Goal: Task Accomplishment & Management: Complete application form

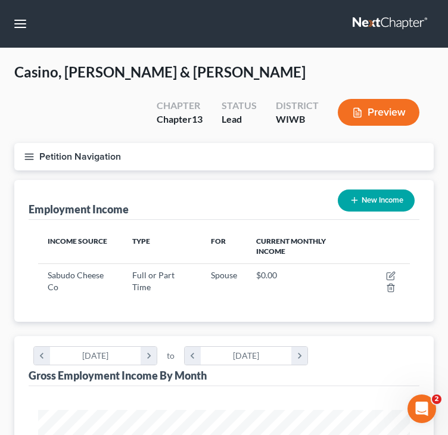
scroll to position [186, 396]
click at [21, 20] on button "button" at bounding box center [20, 23] width 21 height 21
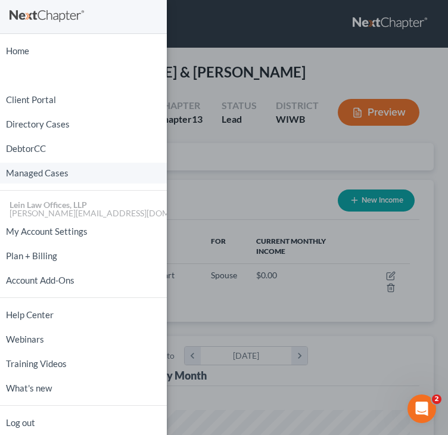
click at [29, 172] on link "Managed Cases" at bounding box center [83, 173] width 167 height 21
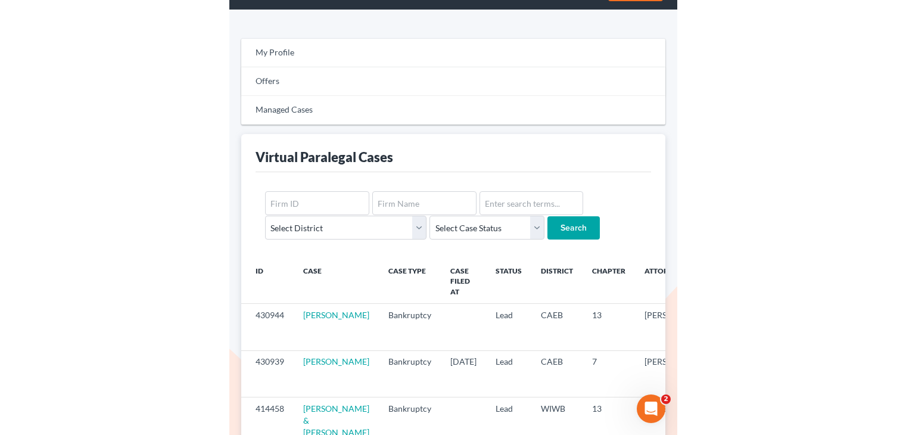
scroll to position [60, 0]
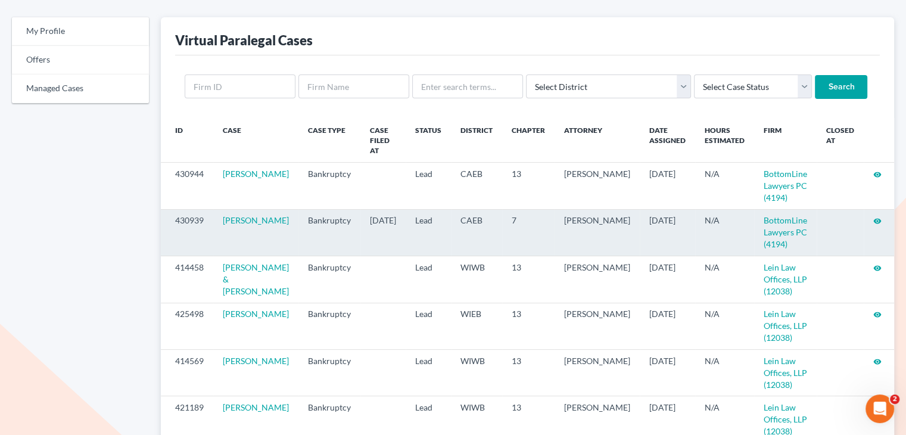
click at [447, 217] on icon "visibility" at bounding box center [877, 221] width 8 height 8
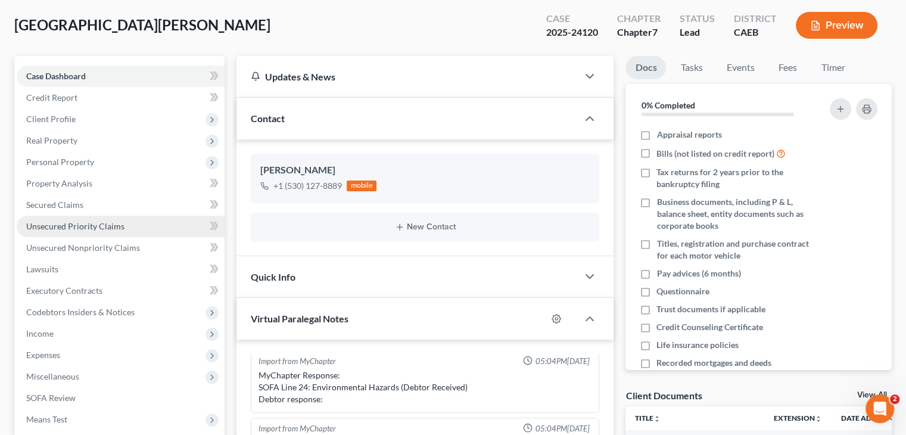
scroll to position [119, 0]
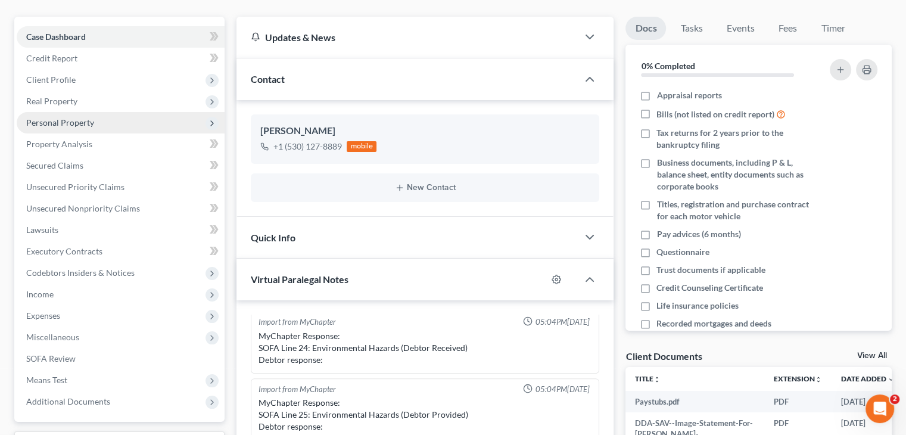
click at [79, 117] on span "Personal Property" at bounding box center [60, 122] width 68 height 10
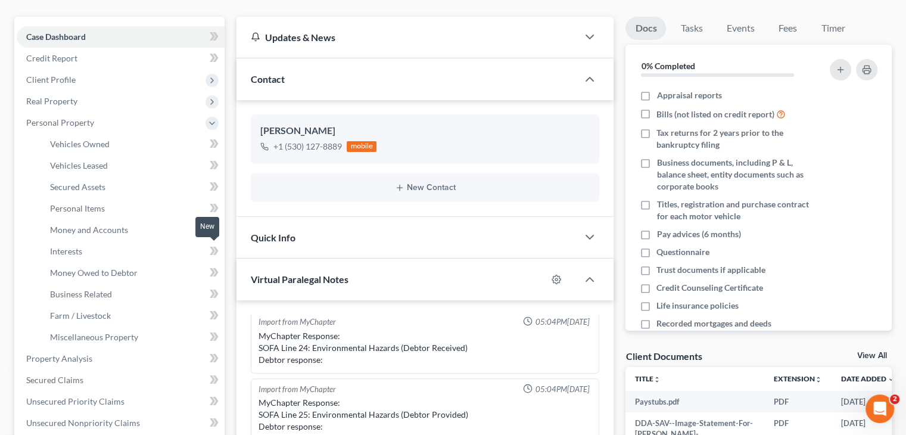
click at [220, 246] on span at bounding box center [214, 253] width 21 height 18
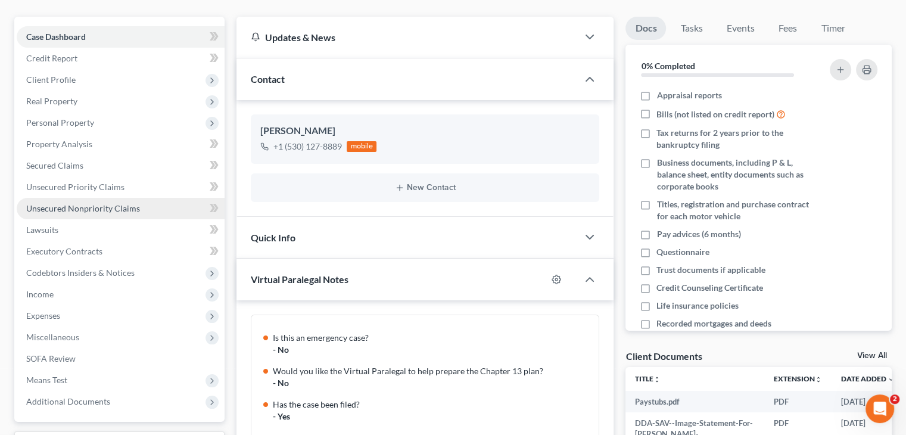
scroll to position [525, 0]
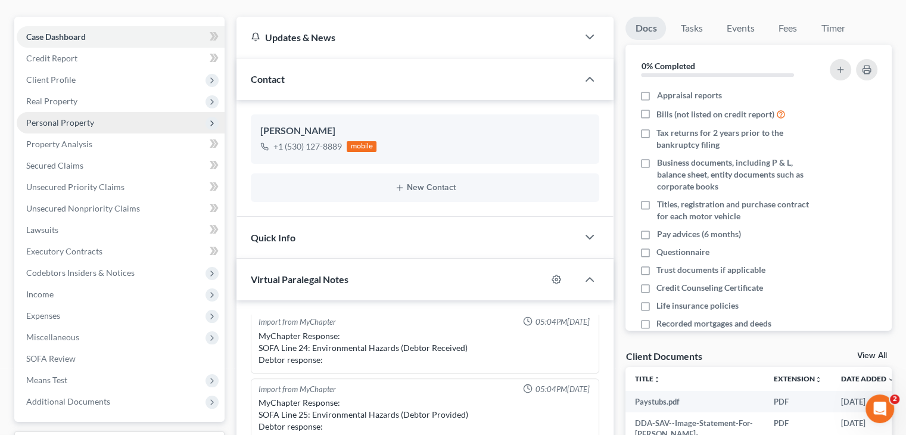
click at [76, 124] on span "Personal Property" at bounding box center [60, 122] width 68 height 10
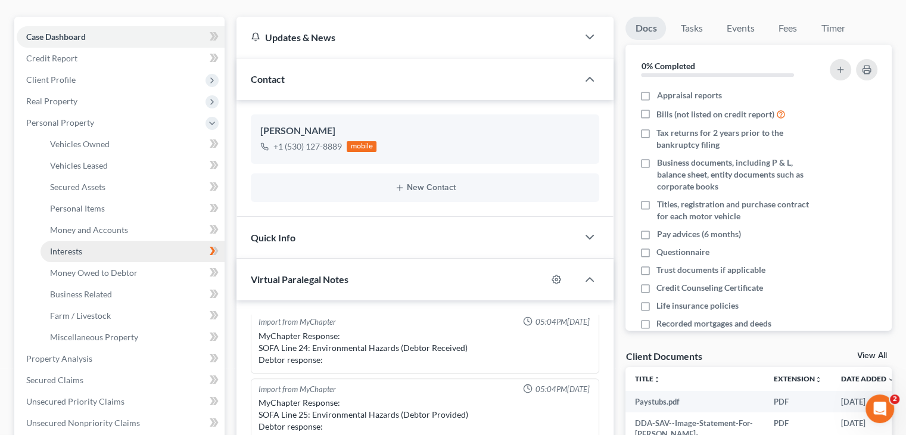
click at [80, 246] on span "Interests" at bounding box center [66, 251] width 32 height 10
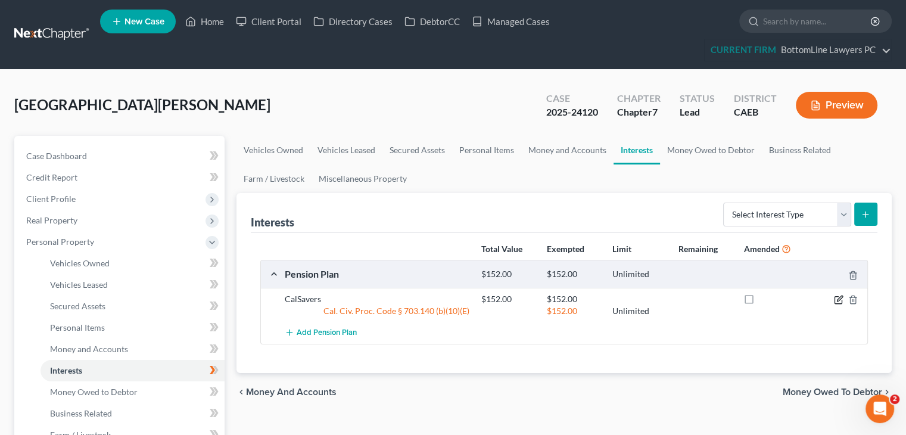
click at [835, 297] on icon "button" at bounding box center [838, 300] width 7 height 7
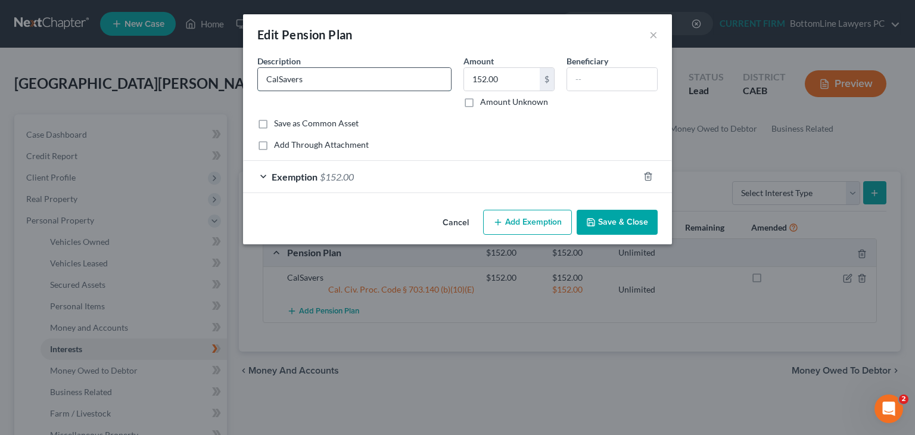
click at [381, 78] on input "CalSavers" at bounding box center [354, 79] width 193 height 23
type input "CalSavers IRA"
click at [607, 225] on button "Save & Close" at bounding box center [617, 222] width 81 height 25
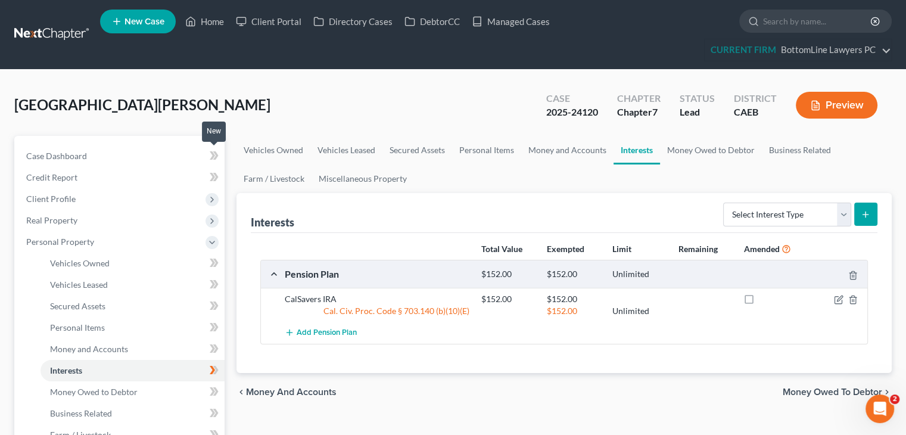
click at [205, 150] on span at bounding box center [214, 157] width 21 height 18
click at [203, 176] on link "Credit Report" at bounding box center [121, 177] width 208 height 21
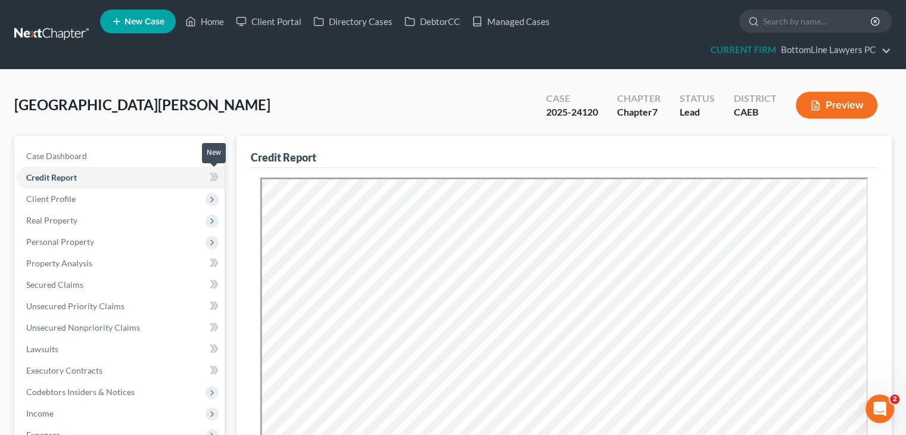
click at [213, 178] on icon at bounding box center [212, 177] width 5 height 8
click at [206, 201] on icon at bounding box center [212, 199] width 13 height 13
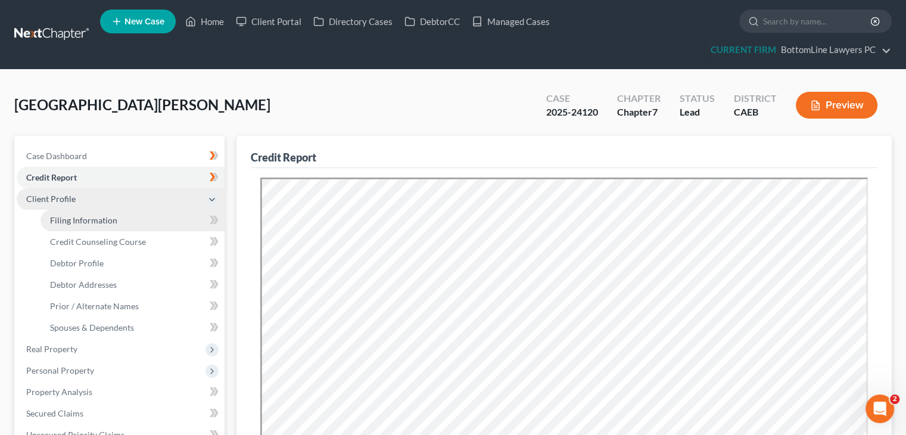
click at [158, 224] on link "Filing Information" at bounding box center [133, 220] width 184 height 21
select select "1"
select select "0"
select select "8"
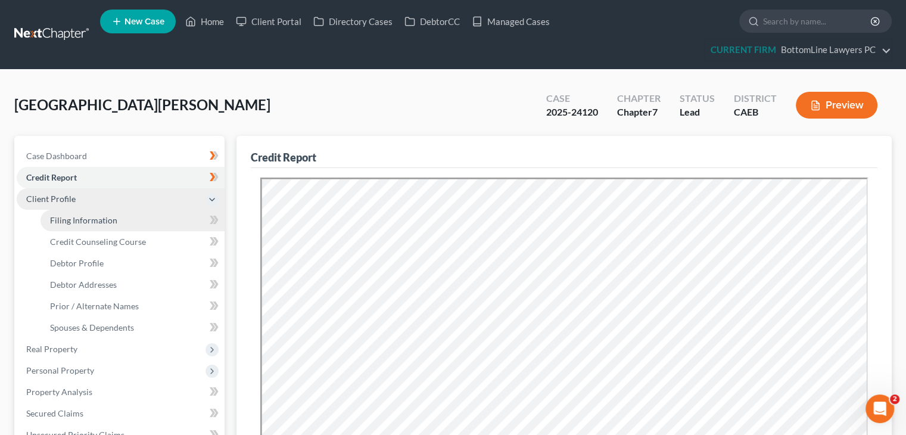
select select "0"
select select "4"
select select "0"
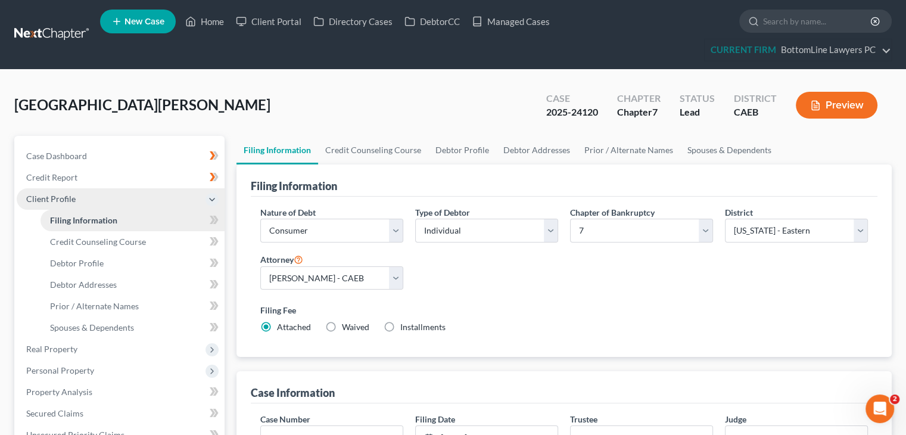
click at [203, 219] on link "Filing Information" at bounding box center [133, 220] width 184 height 21
click at [211, 220] on icon at bounding box center [214, 220] width 9 height 15
click at [215, 220] on icon at bounding box center [215, 220] width 5 height 8
click at [211, 241] on icon at bounding box center [214, 241] width 9 height 15
click at [217, 244] on icon at bounding box center [214, 241] width 9 height 15
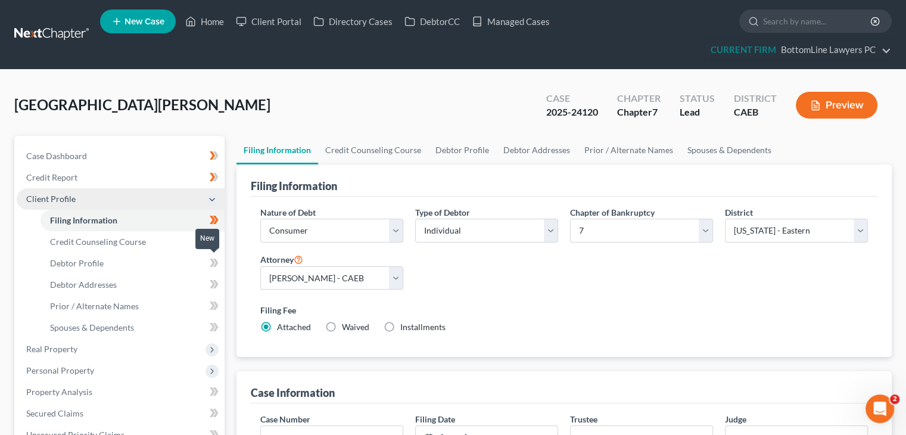
click at [215, 260] on icon at bounding box center [215, 263] width 5 height 8
click at [214, 262] on icon at bounding box center [212, 263] width 5 height 8
click at [187, 287] on link "Debtor Addresses" at bounding box center [133, 284] width 184 height 21
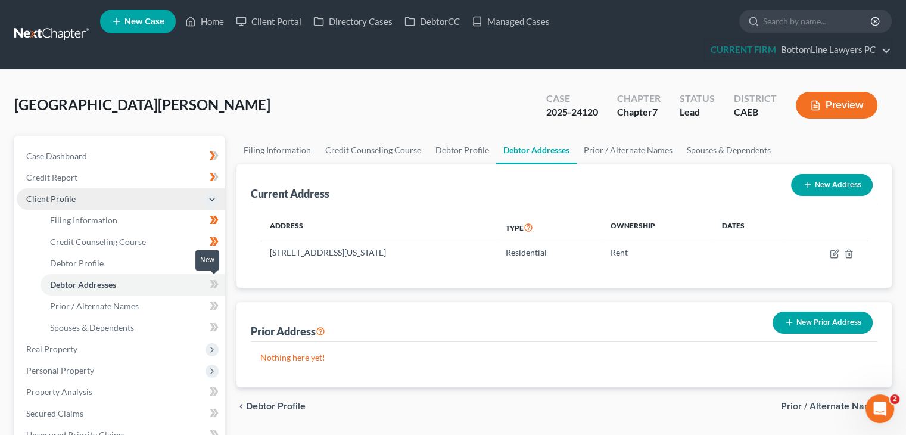
click at [214, 287] on icon at bounding box center [215, 284] width 5 height 8
click at [211, 282] on icon at bounding box center [214, 284] width 9 height 15
click at [213, 305] on icon at bounding box center [212, 305] width 5 height 8
click at [195, 323] on link "Spouses & Dependents" at bounding box center [133, 327] width 184 height 21
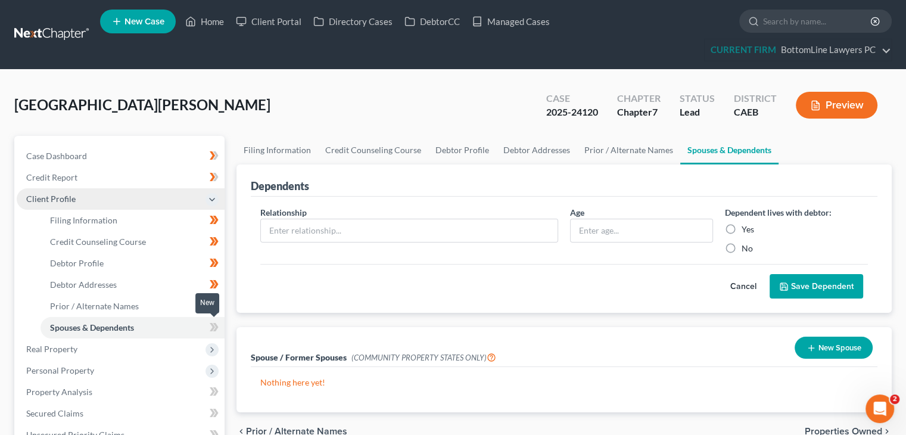
click at [211, 325] on icon at bounding box center [214, 327] width 9 height 15
click at [212, 325] on icon at bounding box center [212, 327] width 5 height 8
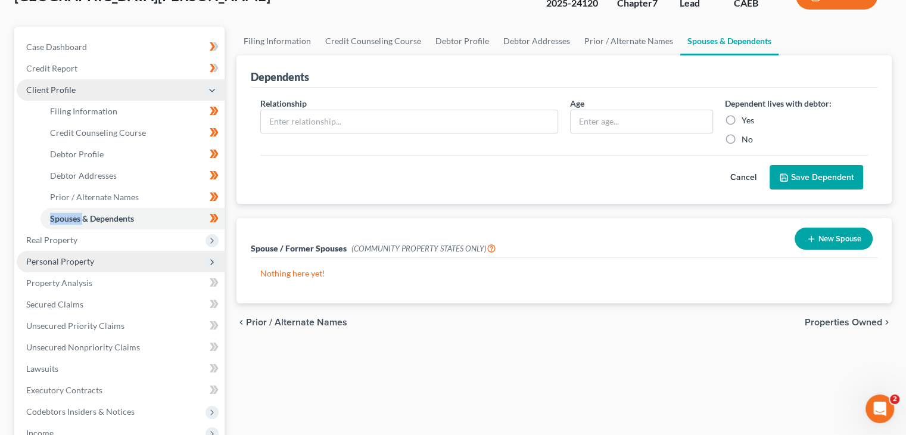
scroll to position [119, 0]
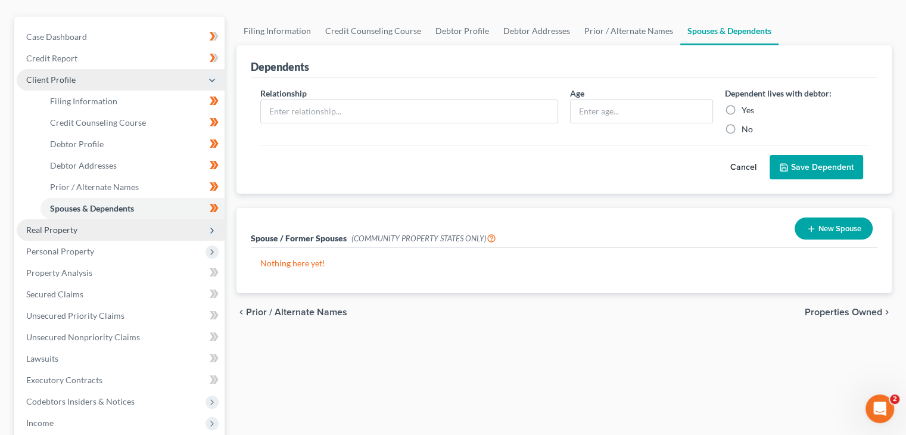
click at [86, 232] on span "Real Property" at bounding box center [121, 229] width 208 height 21
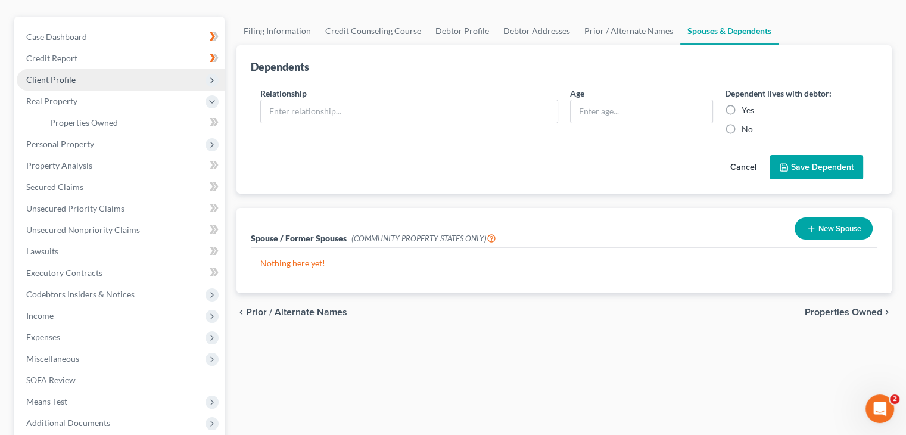
click at [209, 122] on div "New" at bounding box center [207, 114] width 24 height 20
click at [191, 125] on link "Properties Owned" at bounding box center [133, 122] width 184 height 21
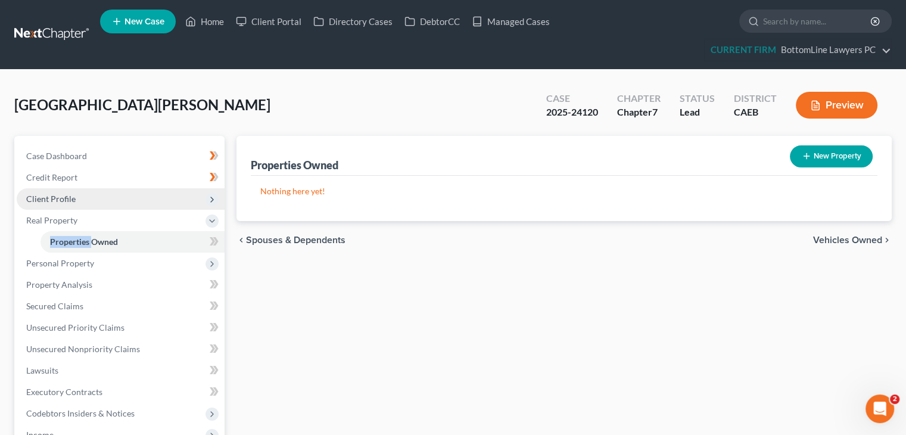
click at [211, 242] on body "Home New Case Client Portal Directory Cases DebtorCC Managed Cases BottomLine L…" at bounding box center [453, 338] width 906 height 676
click at [124, 264] on span "Personal Property" at bounding box center [121, 263] width 208 height 21
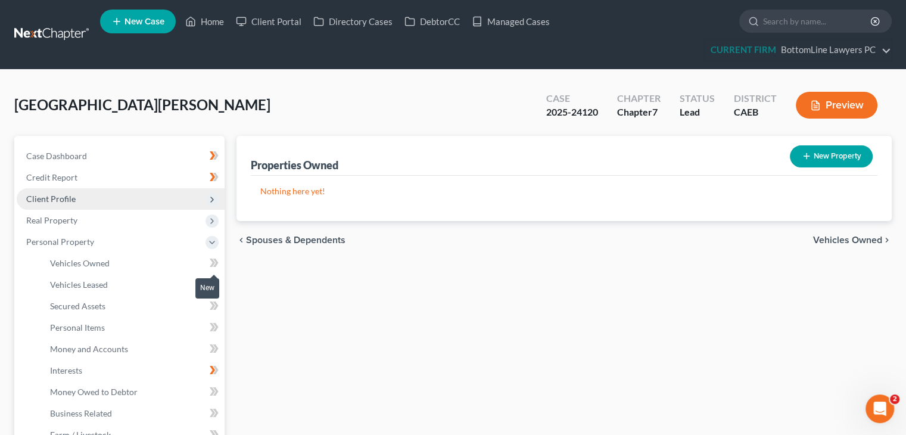
click at [210, 262] on icon at bounding box center [214, 263] width 9 height 15
click at [176, 265] on link "Vehicles Owned" at bounding box center [133, 263] width 184 height 21
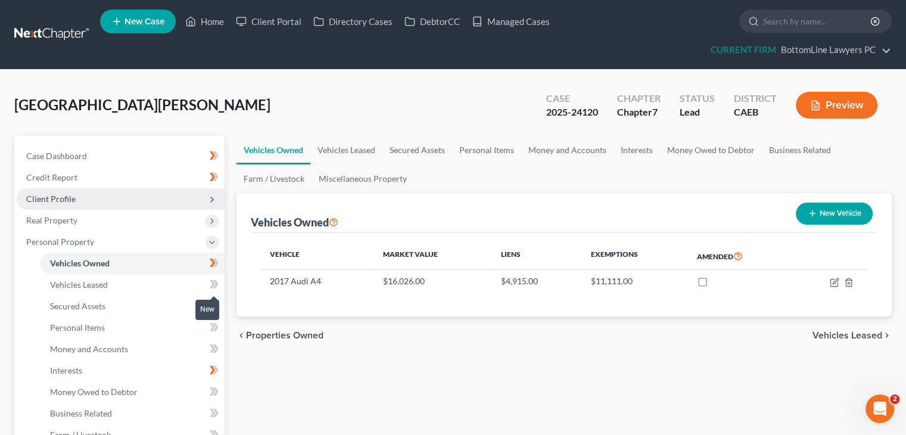
click at [214, 284] on icon at bounding box center [212, 284] width 5 height 8
click at [210, 219] on icon at bounding box center [212, 221] width 10 height 10
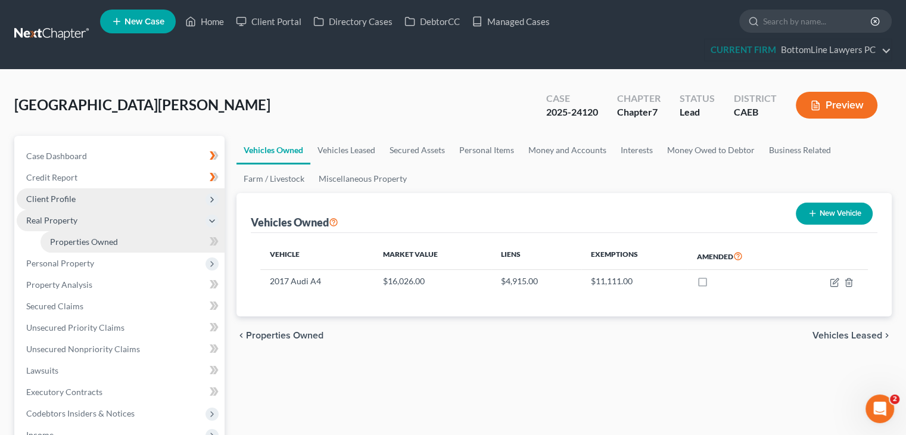
click at [192, 242] on link "Properties Owned" at bounding box center [133, 241] width 184 height 21
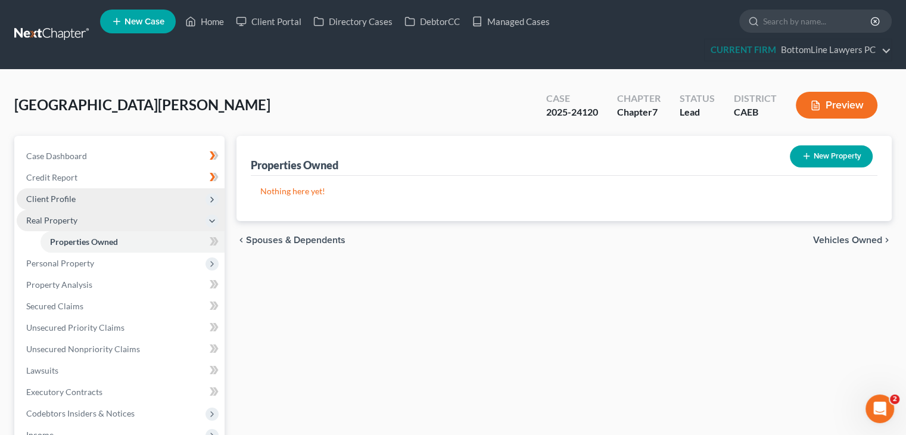
click at [830, 158] on button "New Property" at bounding box center [831, 156] width 83 height 22
select select "4"
select select "28"
select select "0"
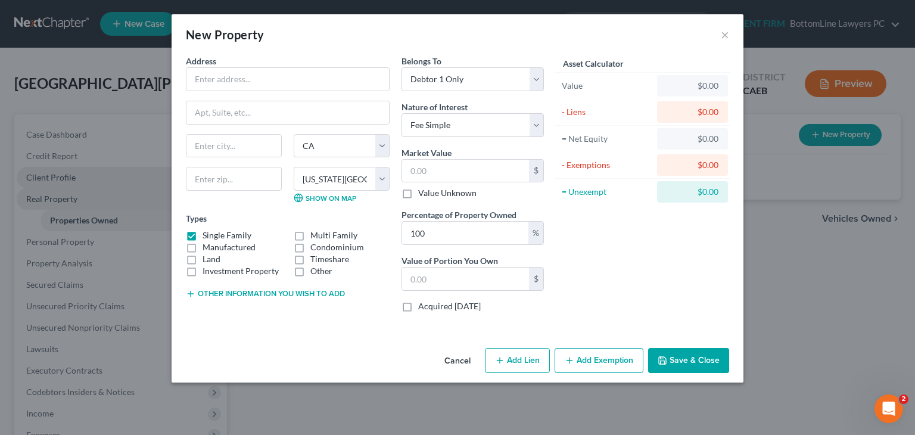
click at [674, 361] on button "Save & Close" at bounding box center [688, 360] width 81 height 25
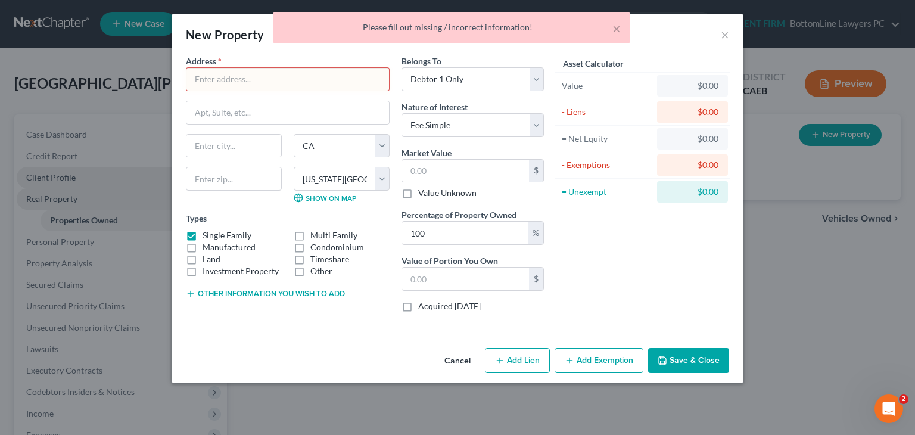
click at [453, 357] on button "Cancel" at bounding box center [457, 361] width 45 height 24
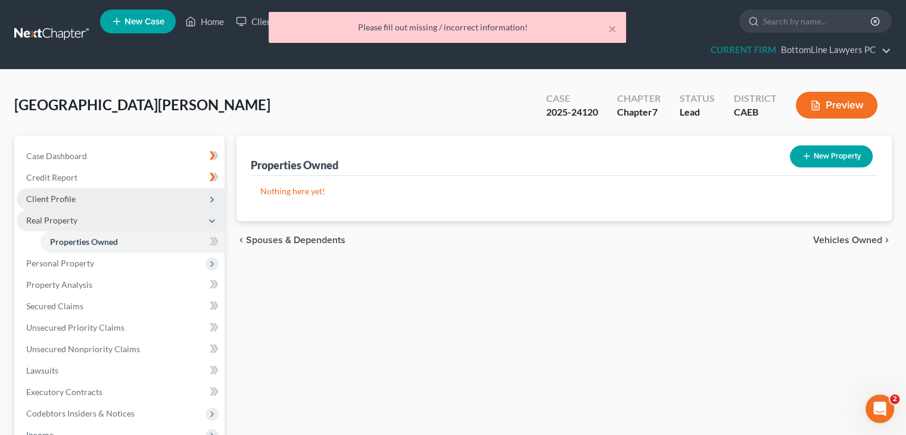
click at [215, 245] on icon at bounding box center [214, 241] width 9 height 15
click at [214, 245] on icon at bounding box center [214, 241] width 9 height 15
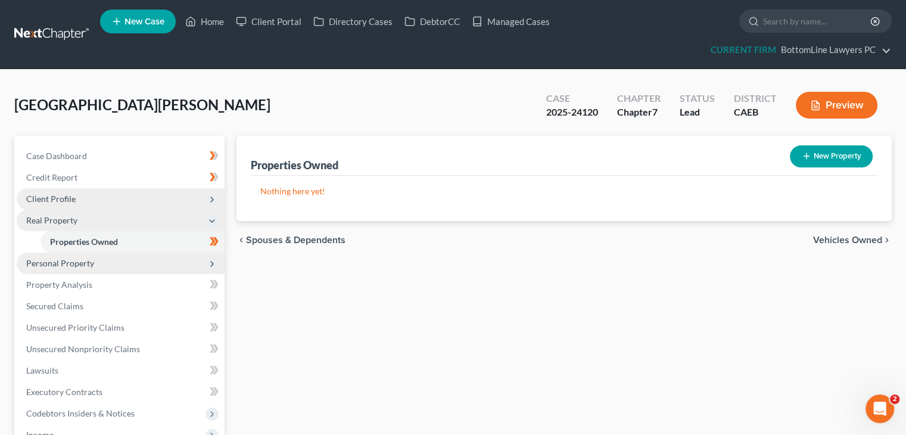
click at [200, 264] on span "Personal Property" at bounding box center [121, 263] width 208 height 21
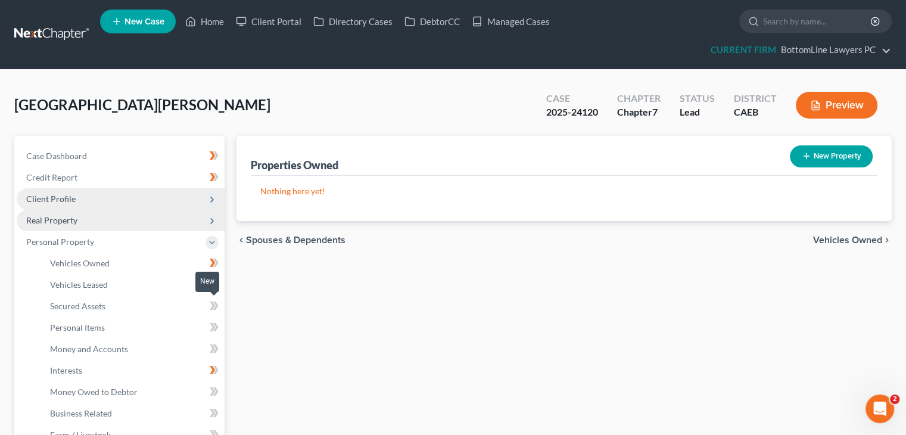
click at [214, 307] on icon at bounding box center [214, 305] width 9 height 15
click at [213, 328] on icon at bounding box center [212, 327] width 5 height 8
click at [204, 331] on span at bounding box center [214, 329] width 21 height 18
click at [186, 329] on link "Personal Items" at bounding box center [133, 327] width 184 height 21
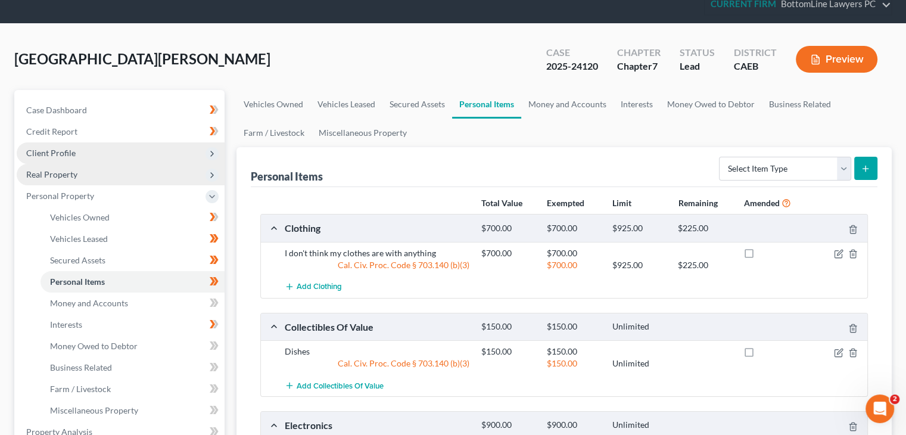
scroll to position [119, 0]
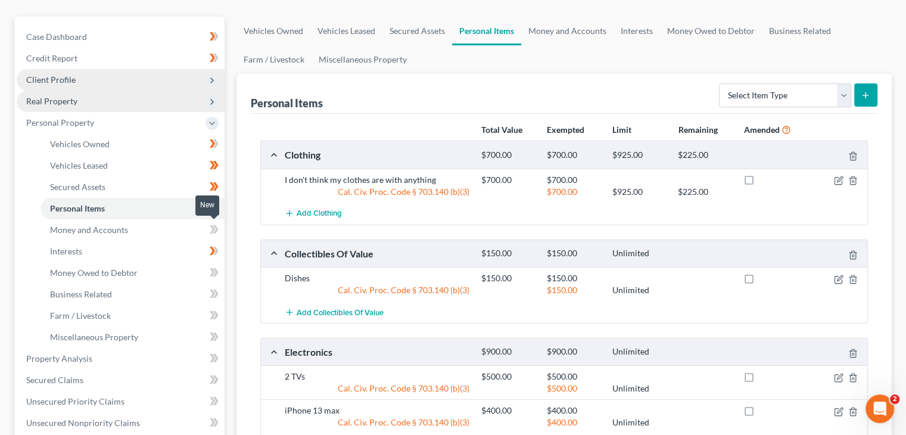
click at [210, 229] on icon at bounding box center [214, 229] width 9 height 15
click at [183, 231] on link "Money and Accounts" at bounding box center [133, 229] width 184 height 21
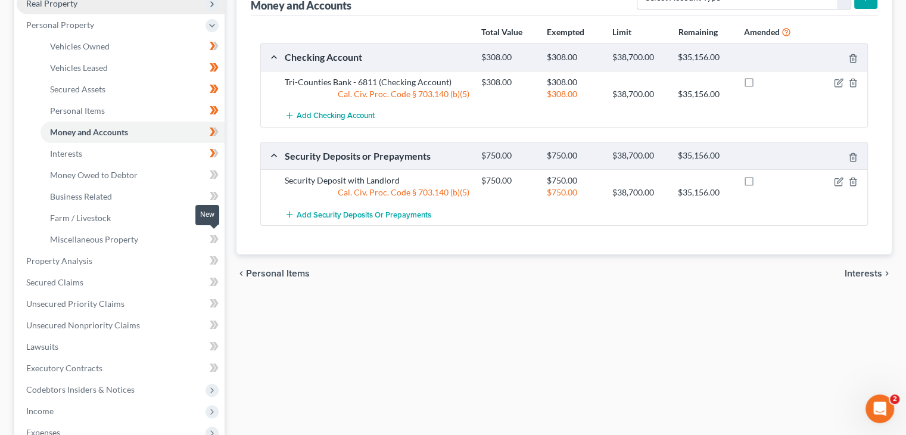
scroll to position [238, 0]
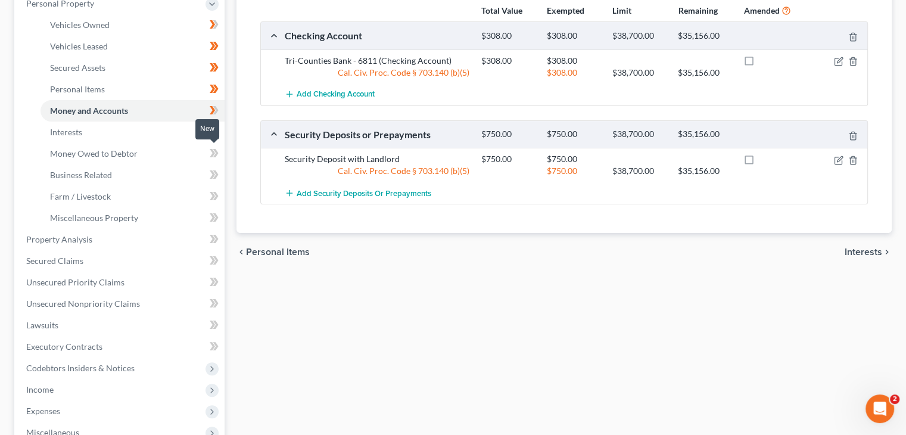
click at [211, 153] on icon at bounding box center [214, 153] width 9 height 15
click at [214, 155] on icon at bounding box center [215, 153] width 5 height 8
click at [210, 172] on icon at bounding box center [214, 174] width 9 height 15
click at [213, 176] on icon at bounding box center [214, 174] width 9 height 15
click at [201, 194] on link "Farm / Livestock" at bounding box center [133, 196] width 184 height 21
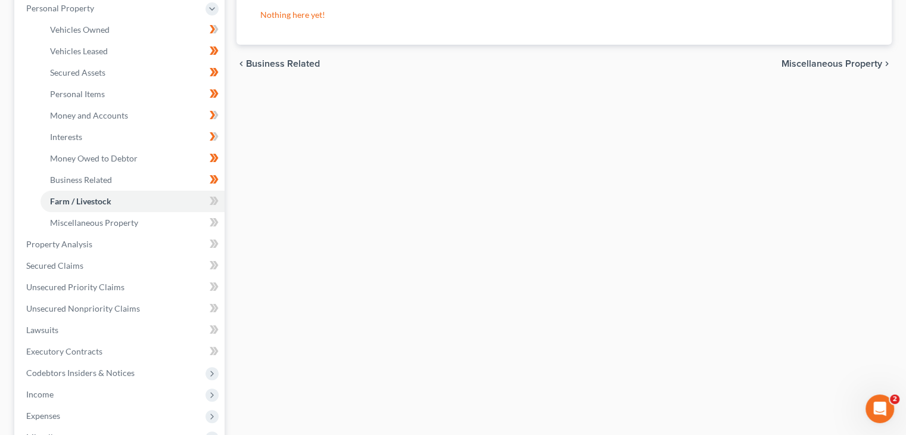
scroll to position [238, 0]
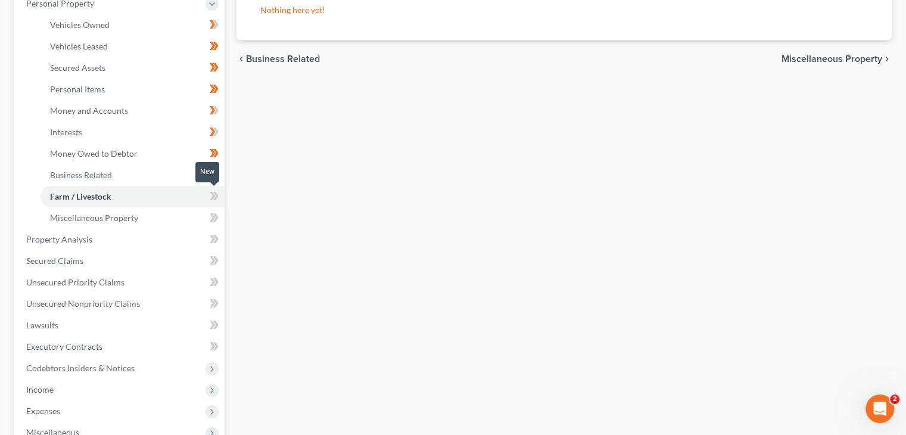
click at [217, 198] on icon at bounding box center [214, 196] width 9 height 15
drag, startPoint x: 215, startPoint y: 199, endPoint x: 206, endPoint y: 204, distance: 10.1
click at [214, 200] on icon at bounding box center [214, 196] width 9 height 15
click at [204, 224] on span at bounding box center [214, 219] width 21 height 18
click at [214, 222] on icon at bounding box center [214, 217] width 9 height 15
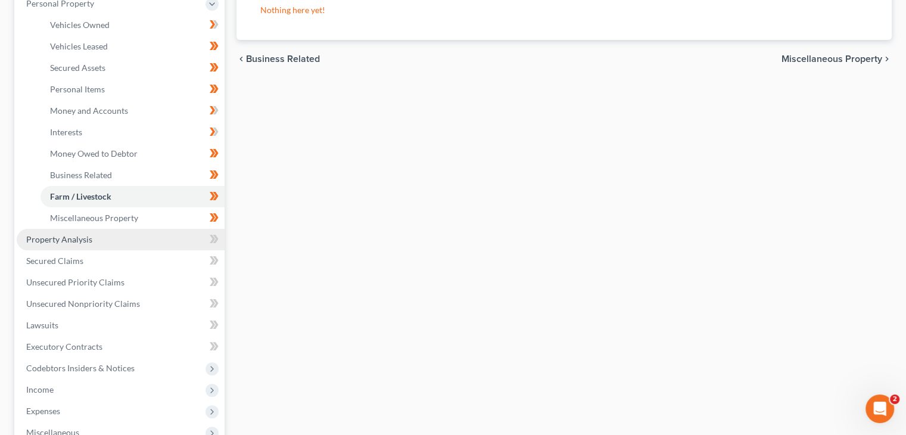
click at [200, 239] on link "Property Analysis" at bounding box center [121, 239] width 208 height 21
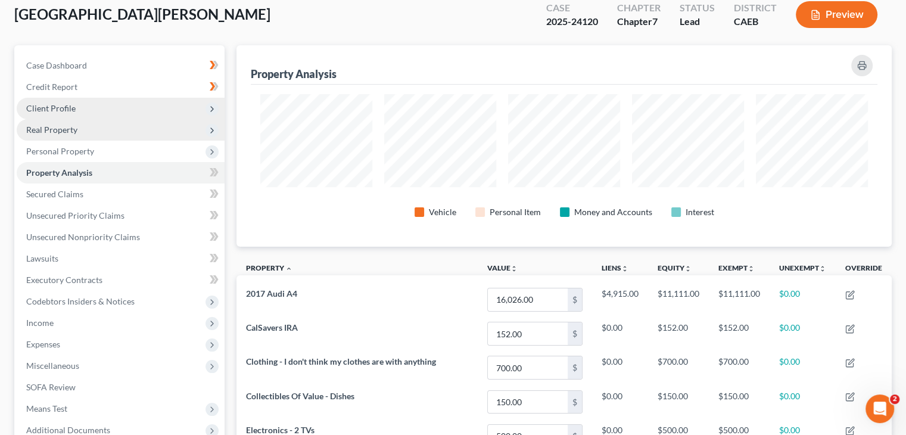
scroll to position [70, 0]
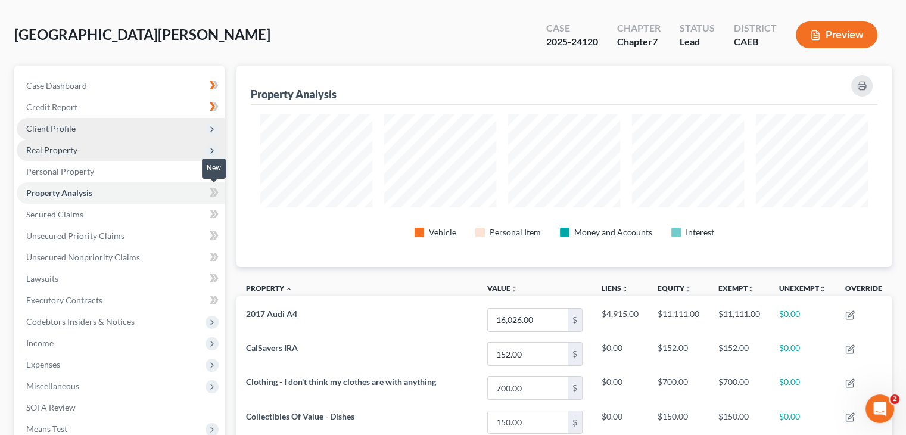
click at [214, 192] on icon at bounding box center [212, 192] width 5 height 8
click at [211, 215] on icon at bounding box center [212, 214] width 5 height 8
click at [212, 236] on icon at bounding box center [212, 235] width 5 height 8
click at [214, 235] on icon at bounding box center [212, 235] width 5 height 8
click at [212, 256] on icon at bounding box center [214, 257] width 9 height 15
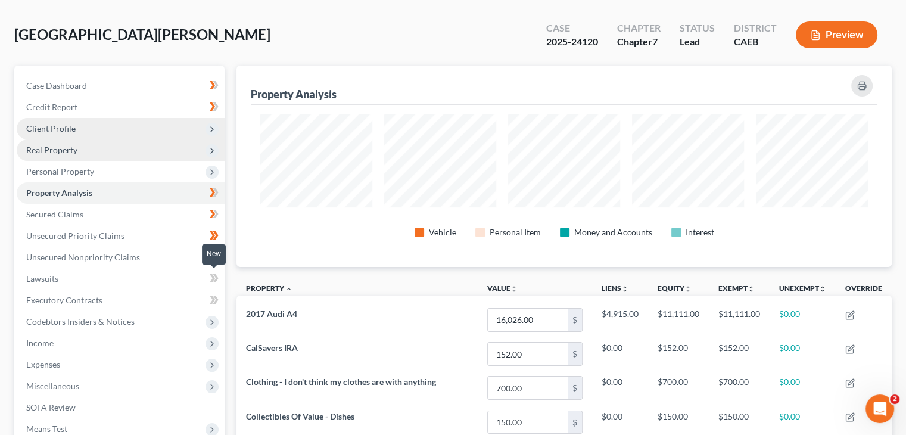
click at [210, 279] on icon at bounding box center [214, 278] width 9 height 15
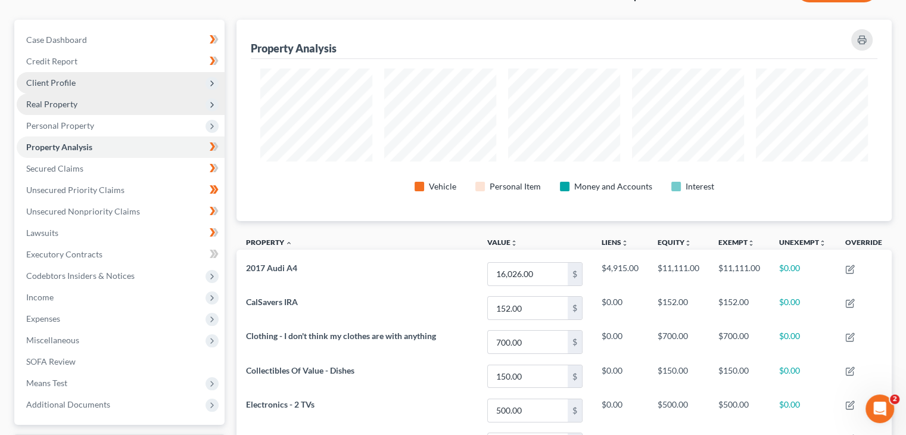
scroll to position [189, 0]
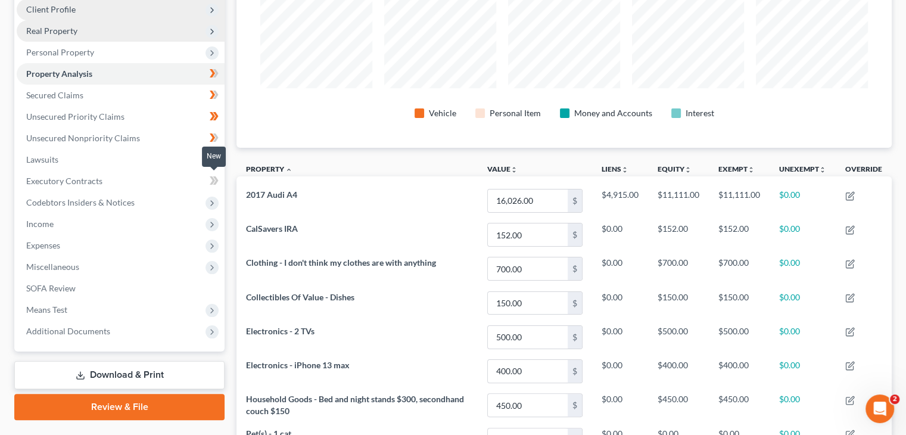
click at [213, 183] on icon at bounding box center [214, 180] width 9 height 15
click at [212, 160] on icon at bounding box center [212, 159] width 5 height 8
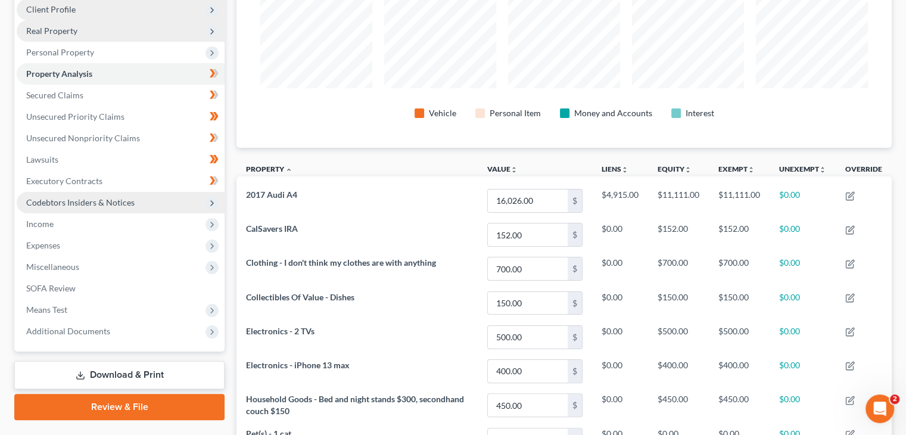
click at [212, 203] on icon at bounding box center [212, 203] width 10 height 10
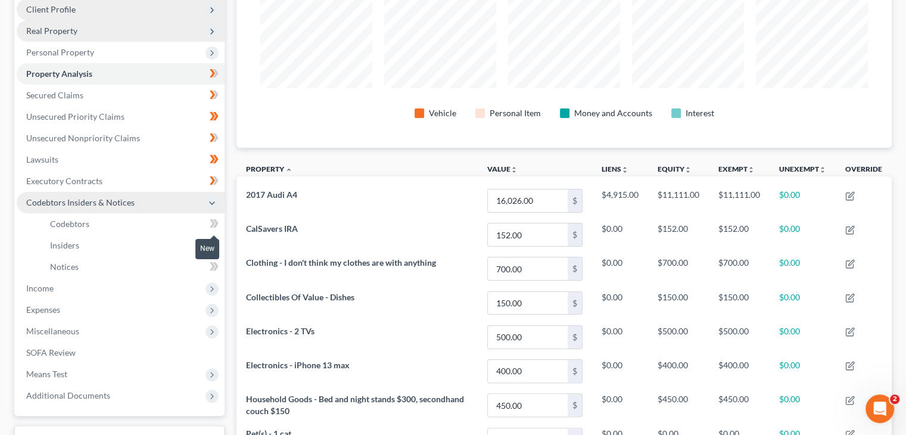
click at [213, 225] on icon at bounding box center [214, 223] width 9 height 15
click at [213, 225] on icon at bounding box center [212, 223] width 5 height 8
click at [214, 241] on icon at bounding box center [214, 245] width 9 height 15
click at [212, 263] on icon at bounding box center [212, 266] width 5 height 8
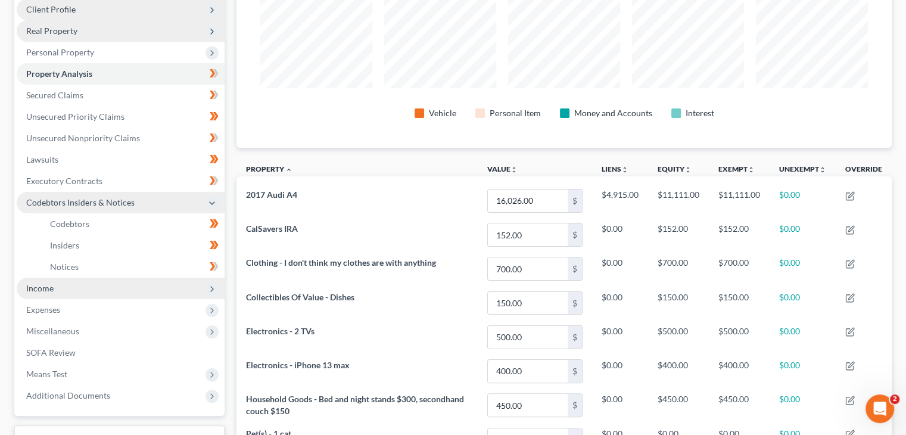
click at [210, 287] on icon at bounding box center [212, 289] width 10 height 10
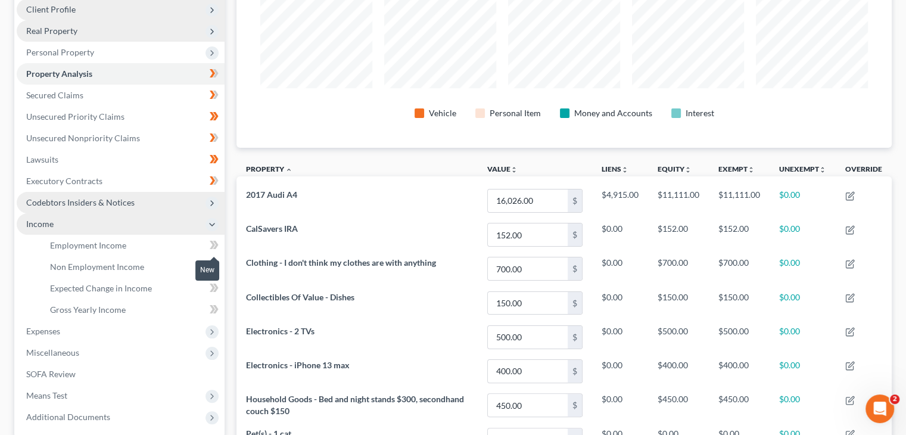
click at [212, 248] on icon at bounding box center [214, 245] width 9 height 15
click at [211, 268] on icon at bounding box center [212, 266] width 5 height 8
click at [212, 288] on icon at bounding box center [212, 288] width 5 height 8
click at [212, 287] on icon at bounding box center [214, 288] width 9 height 15
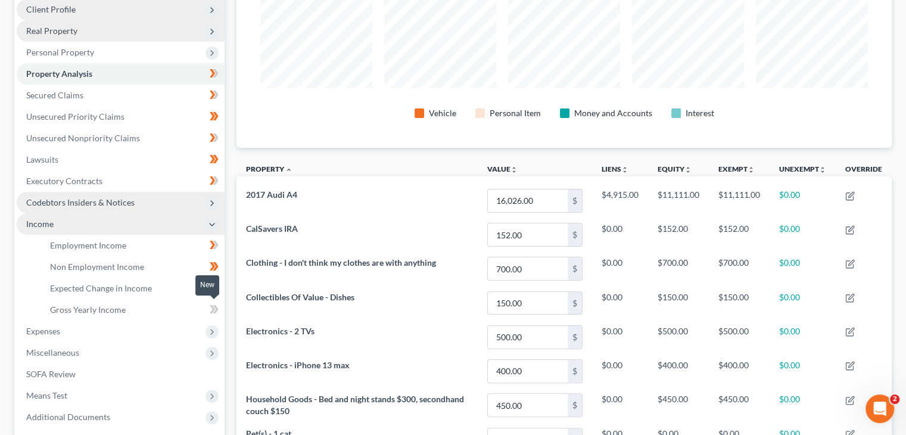
click at [214, 309] on icon at bounding box center [214, 309] width 9 height 15
click at [210, 328] on icon at bounding box center [212, 332] width 10 height 10
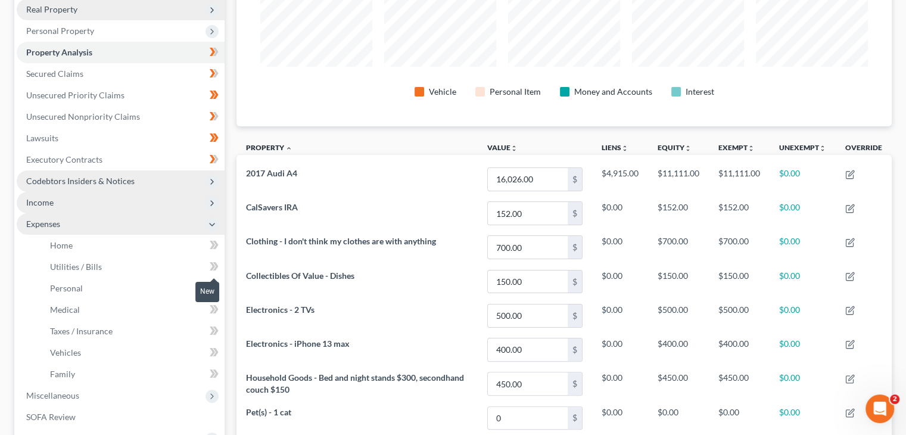
scroll to position [249, 0]
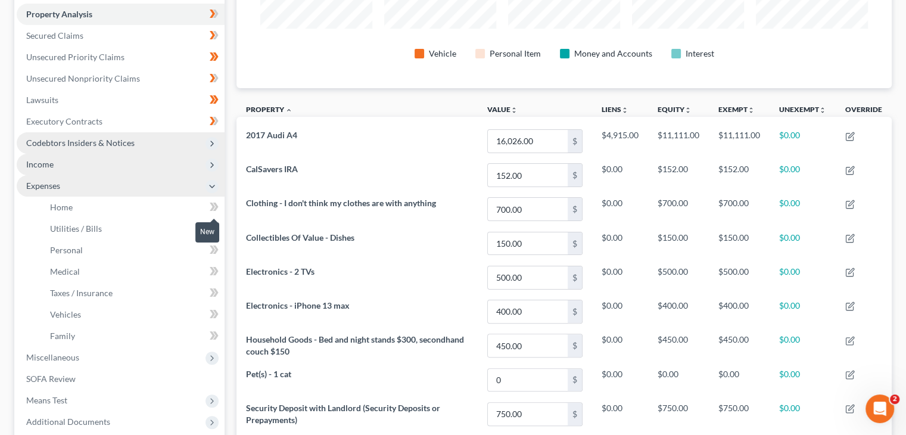
click at [215, 205] on icon at bounding box center [214, 207] width 9 height 15
click at [214, 229] on icon at bounding box center [214, 228] width 9 height 15
click at [213, 248] on icon at bounding box center [212, 249] width 5 height 8
click at [213, 267] on icon at bounding box center [214, 271] width 9 height 15
click at [219, 290] on span at bounding box center [214, 294] width 21 height 18
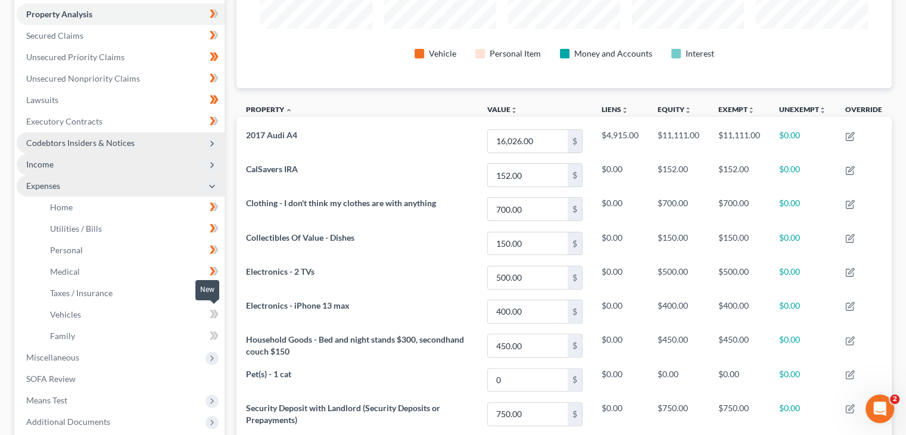
click at [212, 310] on icon at bounding box center [212, 314] width 5 height 8
click at [214, 336] on icon at bounding box center [214, 335] width 9 height 15
click at [213, 337] on icon at bounding box center [214, 335] width 9 height 15
click at [210, 337] on icon at bounding box center [214, 335] width 9 height 15
click at [210, 335] on icon at bounding box center [214, 335] width 9 height 15
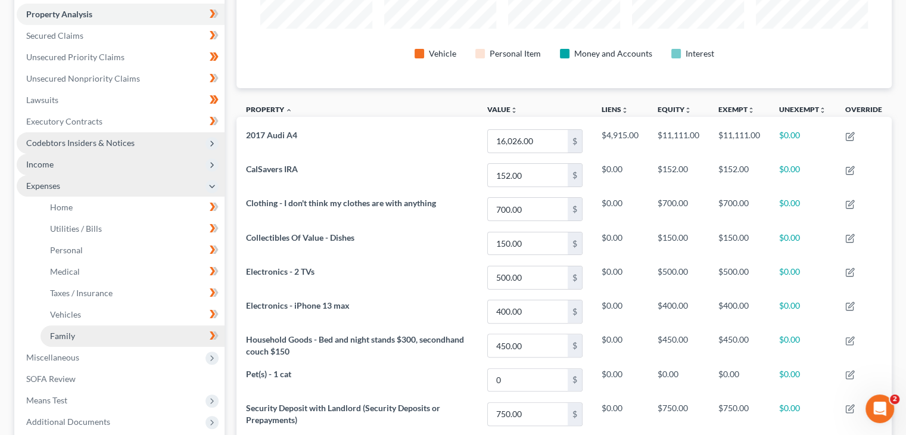
click at [178, 334] on link "Family" at bounding box center [133, 335] width 184 height 21
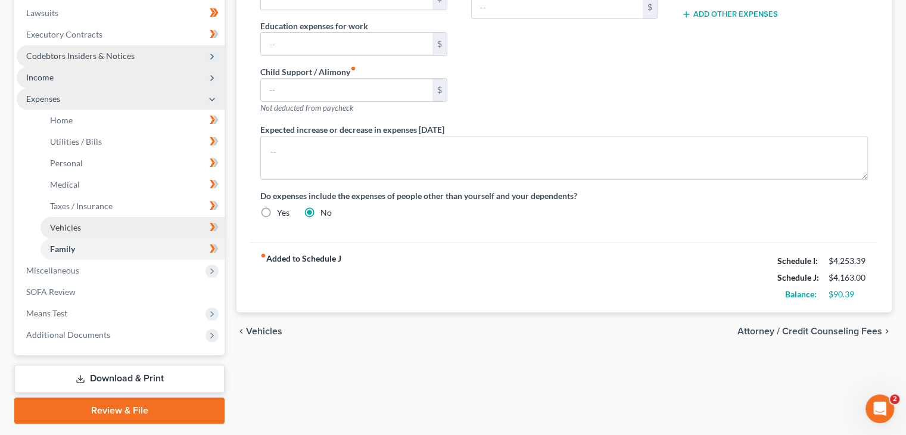
scroll to position [357, 0]
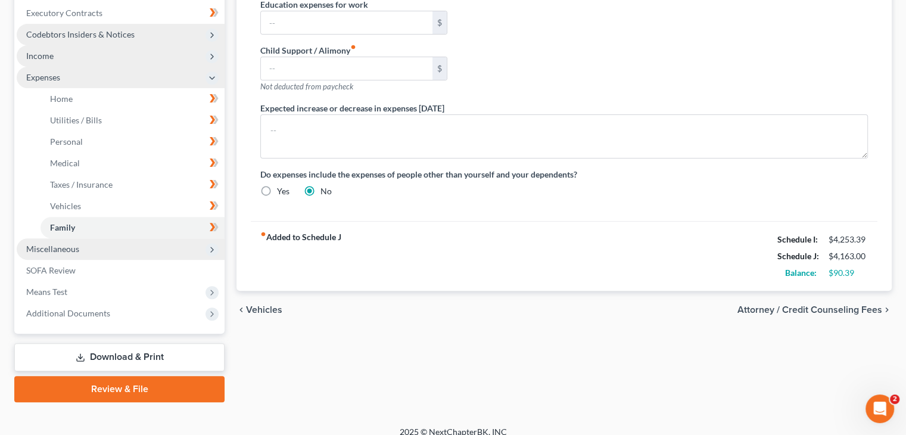
click at [138, 256] on span "Miscellaneous" at bounding box center [121, 248] width 208 height 21
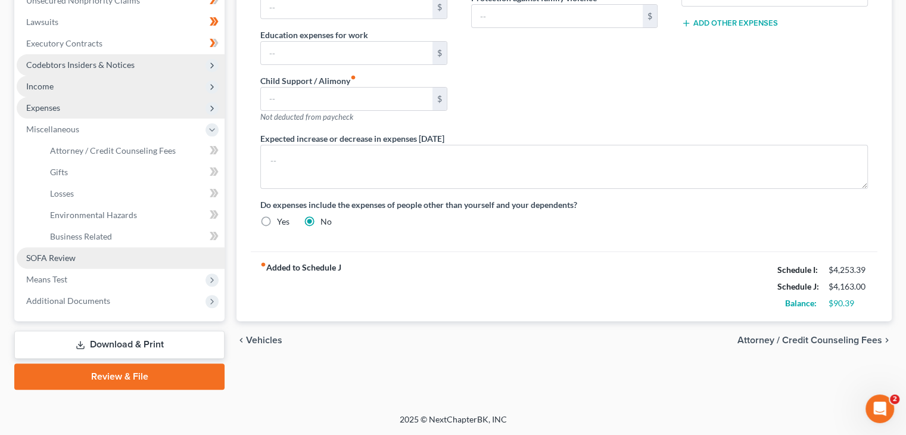
scroll to position [326, 0]
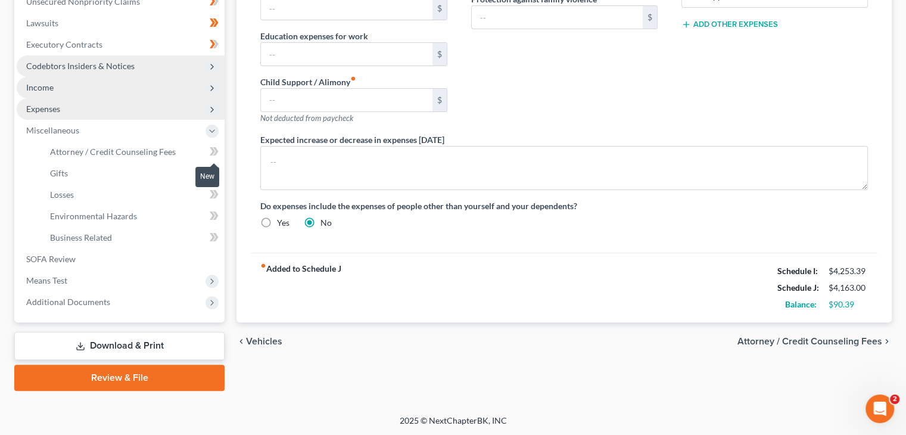
click at [213, 151] on icon at bounding box center [212, 151] width 5 height 8
click at [212, 173] on icon at bounding box center [212, 173] width 5 height 8
click at [210, 198] on icon at bounding box center [214, 194] width 9 height 15
click at [210, 196] on icon at bounding box center [212, 194] width 5 height 8
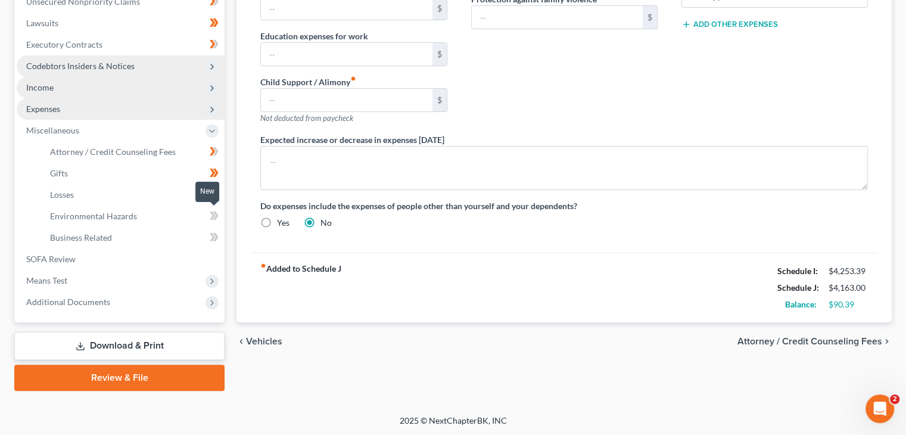
click at [213, 222] on icon at bounding box center [214, 215] width 9 height 15
click at [207, 239] on span at bounding box center [214, 239] width 21 height 18
click at [211, 239] on icon at bounding box center [212, 237] width 5 height 8
click at [208, 280] on icon at bounding box center [212, 281] width 10 height 10
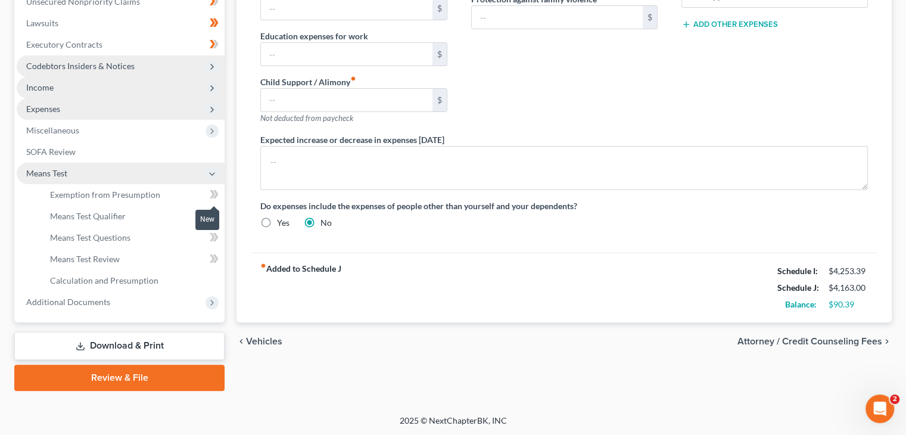
click at [213, 194] on icon at bounding box center [212, 194] width 5 height 8
click at [211, 238] on icon at bounding box center [212, 237] width 5 height 8
click at [214, 258] on icon at bounding box center [212, 258] width 5 height 8
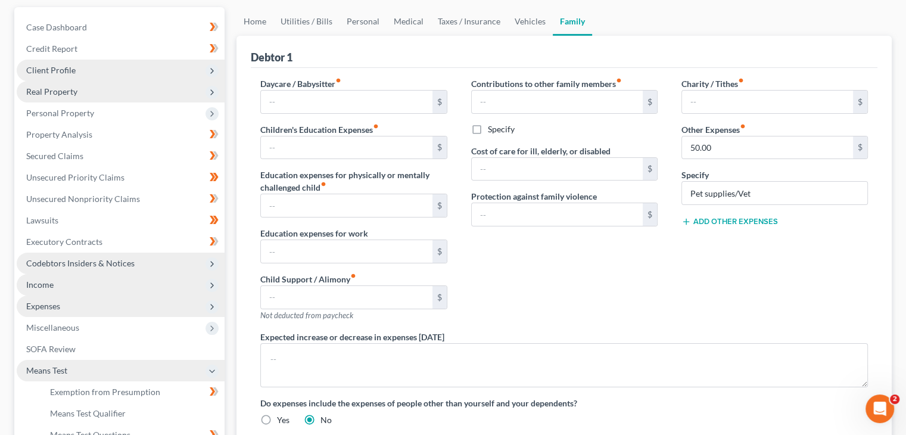
scroll to position [0, 0]
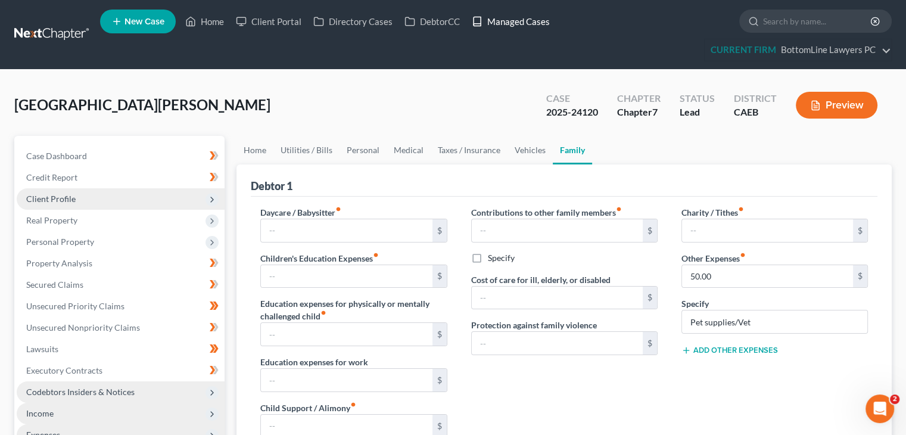
click at [511, 20] on link "Managed Cases" at bounding box center [511, 21] width 90 height 21
